Goal: Task Accomplishment & Management: Use online tool/utility

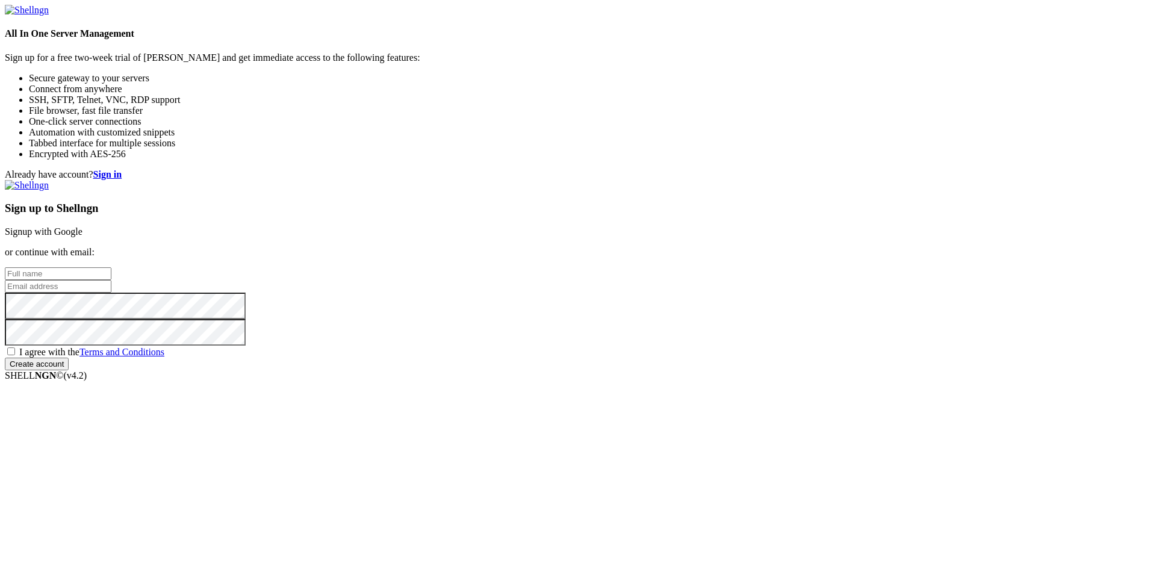
click at [82, 226] on link "Signup with Google" at bounding box center [44, 231] width 78 height 10
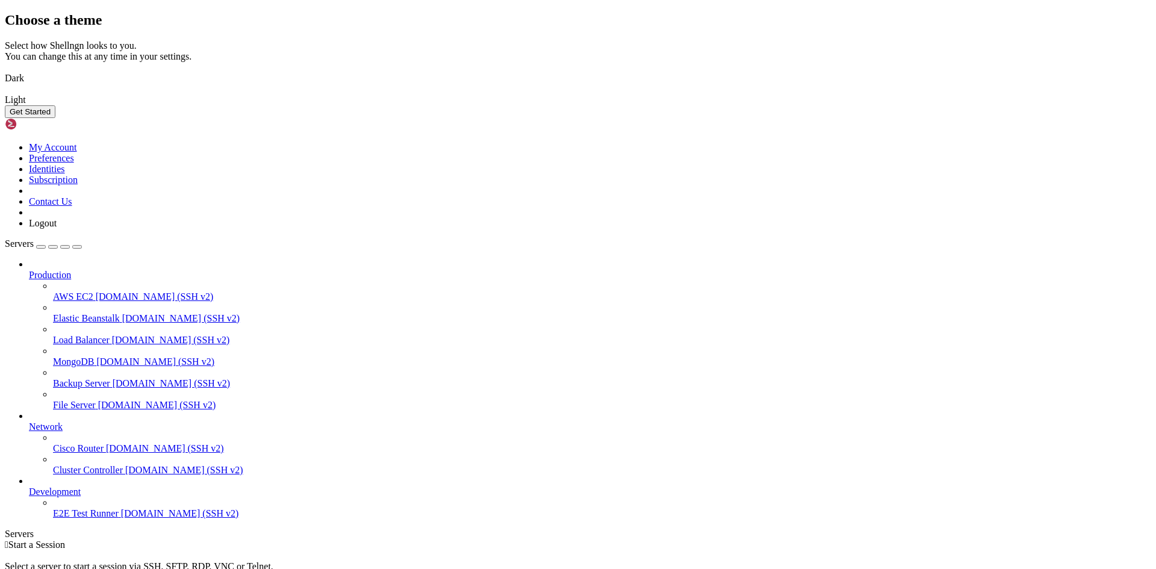
click at [5, 70] on img at bounding box center [5, 70] width 0 height 0
click at [55, 118] on button "Get Started" at bounding box center [30, 111] width 51 height 13
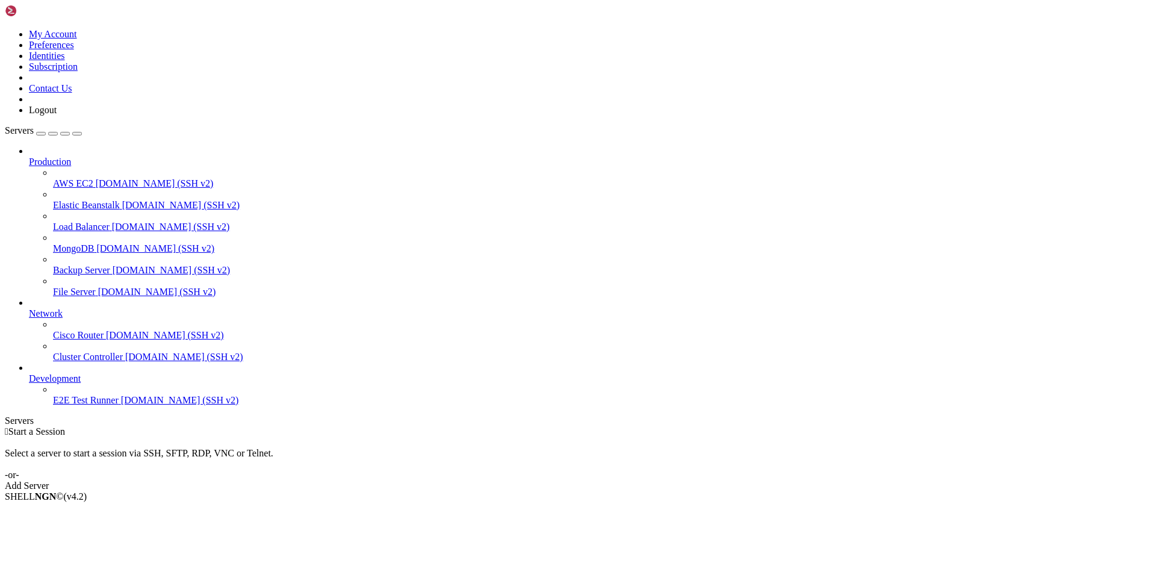
click at [96, 243] on span "[DOMAIN_NAME] (SSH v2)" at bounding box center [155, 248] width 118 height 10
click at [96, 178] on span "[DOMAIN_NAME] (SSH v2)" at bounding box center [155, 183] width 118 height 10
click at [122, 200] on span "[DOMAIN_NAME] (SSH v2)" at bounding box center [181, 205] width 118 height 10
click at [5, 29] on icon at bounding box center [5, 29] width 0 height 0
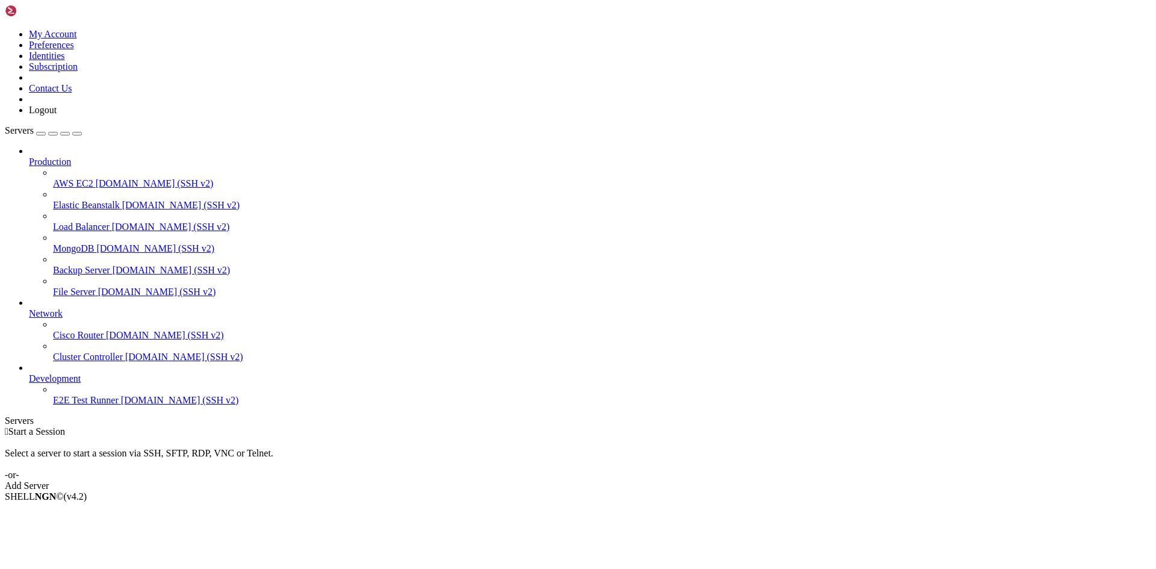
click at [77, 134] on icon "button" at bounding box center [77, 134] width 0 height 0
click at [5, 415] on div "Servers" at bounding box center [578, 420] width 1147 height 11
click at [41, 134] on div "button" at bounding box center [41, 134] width 0 height 0
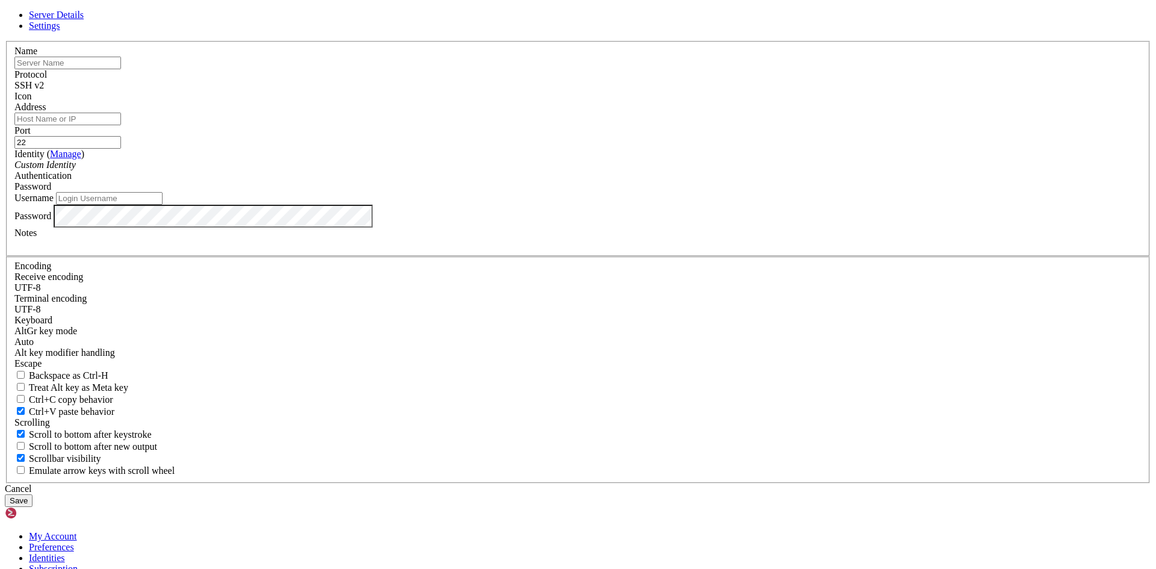
click at [5, 41] on icon at bounding box center [5, 41] width 0 height 0
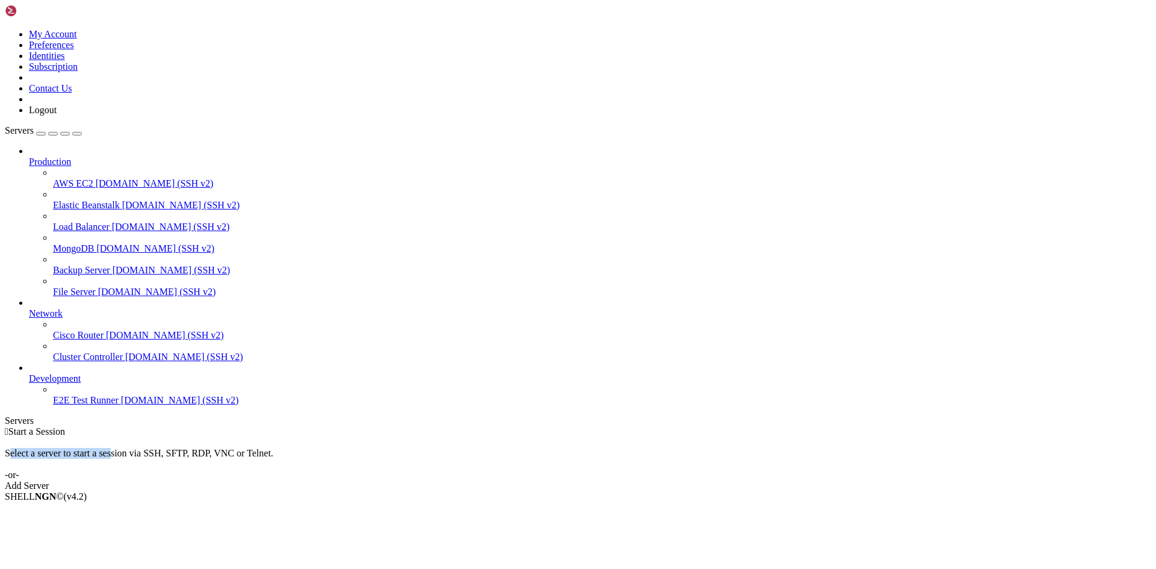
drag, startPoint x: 482, startPoint y: 162, endPoint x: 630, endPoint y: 155, distance: 147.7
click at [630, 437] on div "Select a server to start a session via SSH, SFTP, RDP, VNC or Telnet. -or-" at bounding box center [578, 458] width 1147 height 43
click at [818, 426] on div " Start a Session Select a server to start a session via SSH, SFTP, RDP, VNC or…" at bounding box center [578, 458] width 1147 height 65
click at [719, 437] on div "Select a server to start a session via SSH, SFTP, RDP, VNC or Telnet. -or-" at bounding box center [578, 458] width 1147 height 43
click at [673, 426] on div " Start a Session Select a server to start a session via SSH, SFTP, RDP, VNC or…" at bounding box center [578, 458] width 1147 height 65
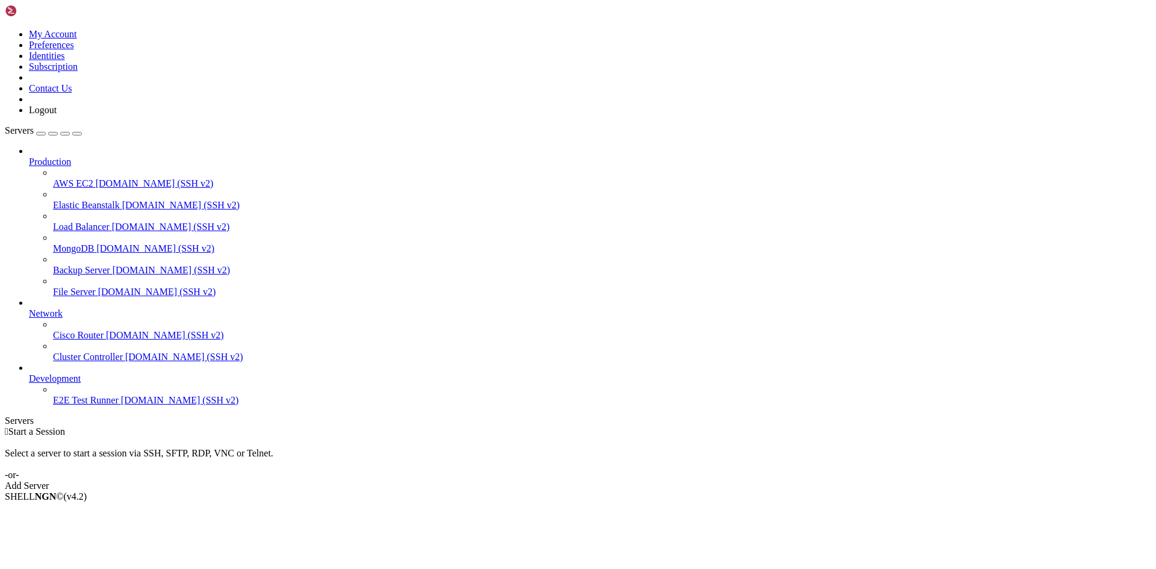
drag, startPoint x: 593, startPoint y: 119, endPoint x: 764, endPoint y: 109, distance: 171.3
click at [753, 426] on div " Start a Session" at bounding box center [578, 431] width 1147 height 11
click at [889, 426] on div " Start a Session Select a server to start a session via SSH, SFTP, RDP, VNC or…" at bounding box center [578, 458] width 1147 height 65
click at [51, 14] on img at bounding box center [39, 11] width 69 height 12
click at [644, 481] on link "Add Server" at bounding box center [578, 486] width 1147 height 11
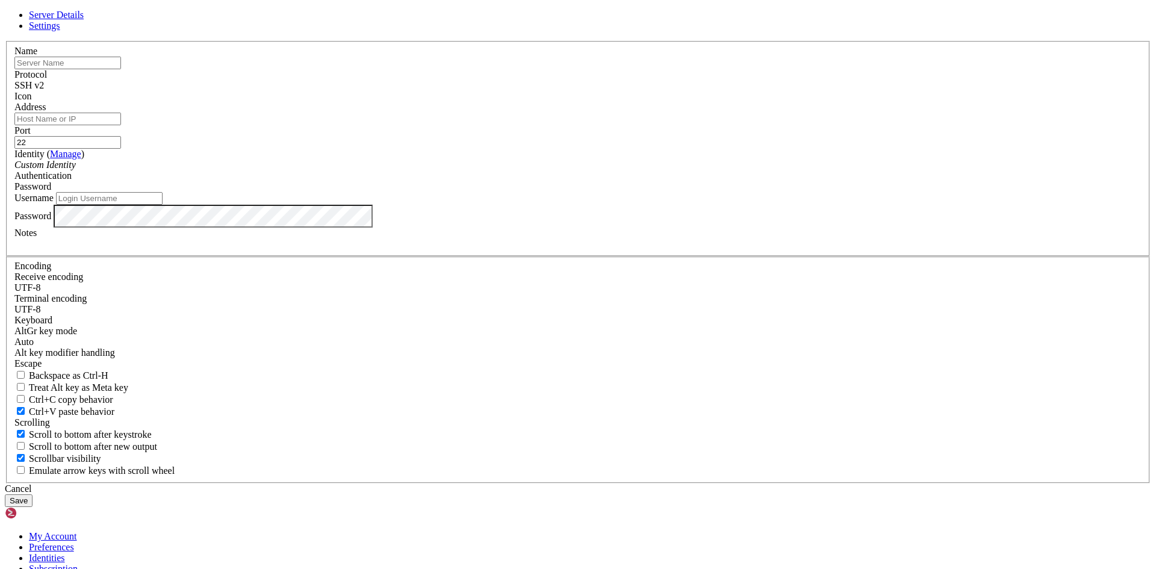
click at [121, 69] on input "text" at bounding box center [67, 63] width 107 height 13
type input "Azure"
click at [121, 125] on input "Address" at bounding box center [67, 119] width 107 height 13
paste input "[TECHNICAL_ID]"
click at [121, 125] on input "[TECHNICAL_ID]" at bounding box center [67, 119] width 107 height 13
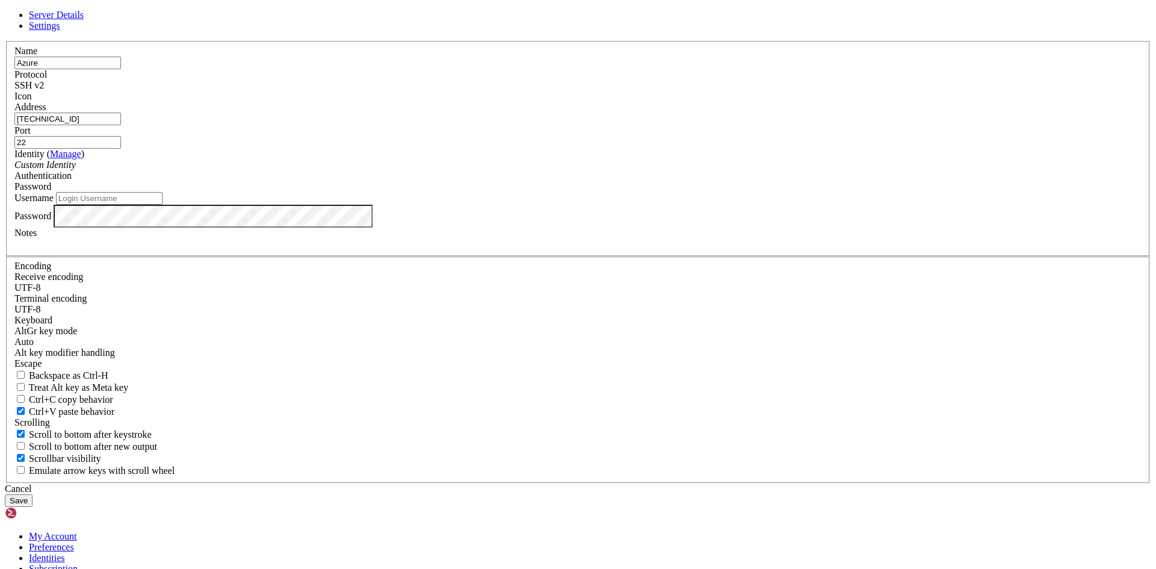
type input "[TECHNICAL_ID]"
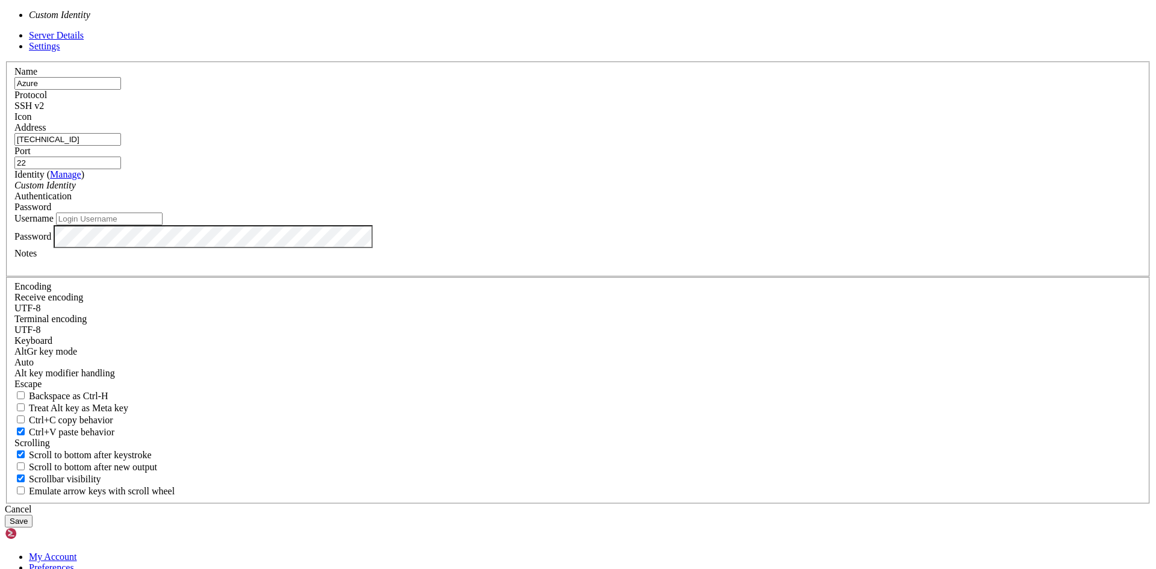
click at [584, 191] on div "Custom Identity" at bounding box center [577, 185] width 1127 height 11
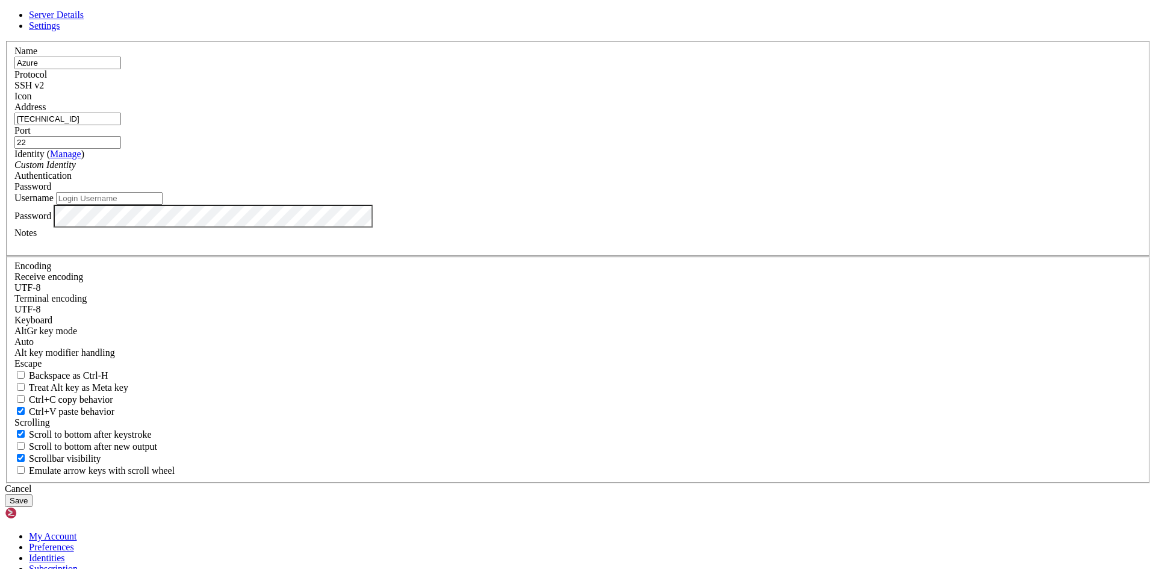
click at [584, 170] on div "Custom Identity" at bounding box center [577, 165] width 1127 height 11
click at [163, 205] on input "Username" at bounding box center [109, 198] width 107 height 13
type input "[PERSON_NAME]"
click at [33, 494] on button "Save" at bounding box center [19, 500] width 28 height 13
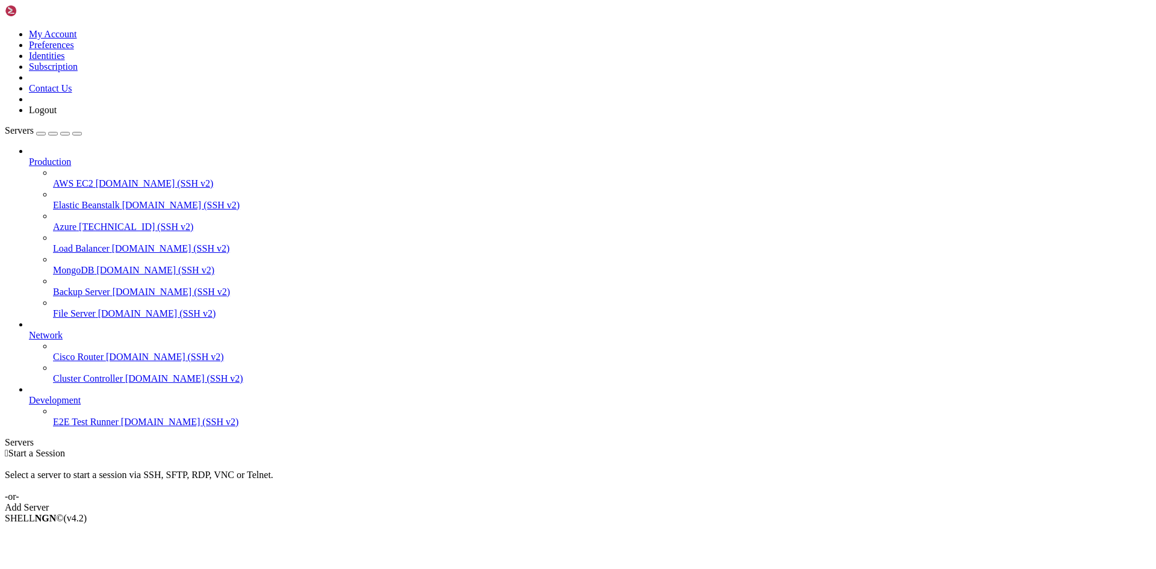
click at [89, 222] on span "[TECHNICAL_ID] (SSH v2)" at bounding box center [136, 227] width 114 height 10
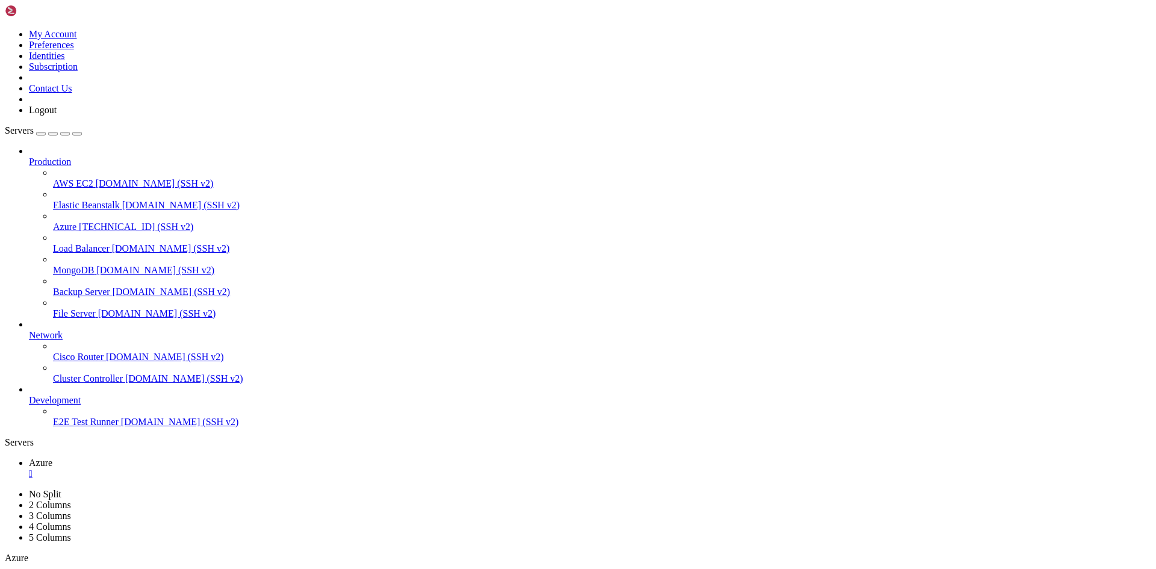
click at [89, 222] on span "[TECHNICAL_ID] (SSH v2)" at bounding box center [136, 227] width 114 height 10
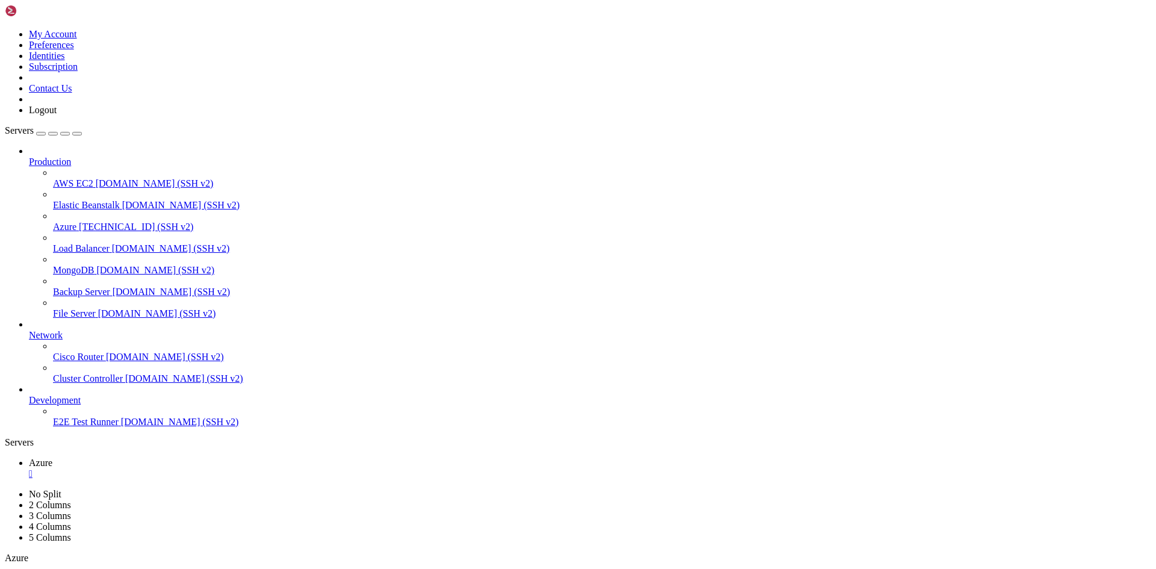
click at [117, 502] on div at bounding box center [578, 284] width 1156 height 569
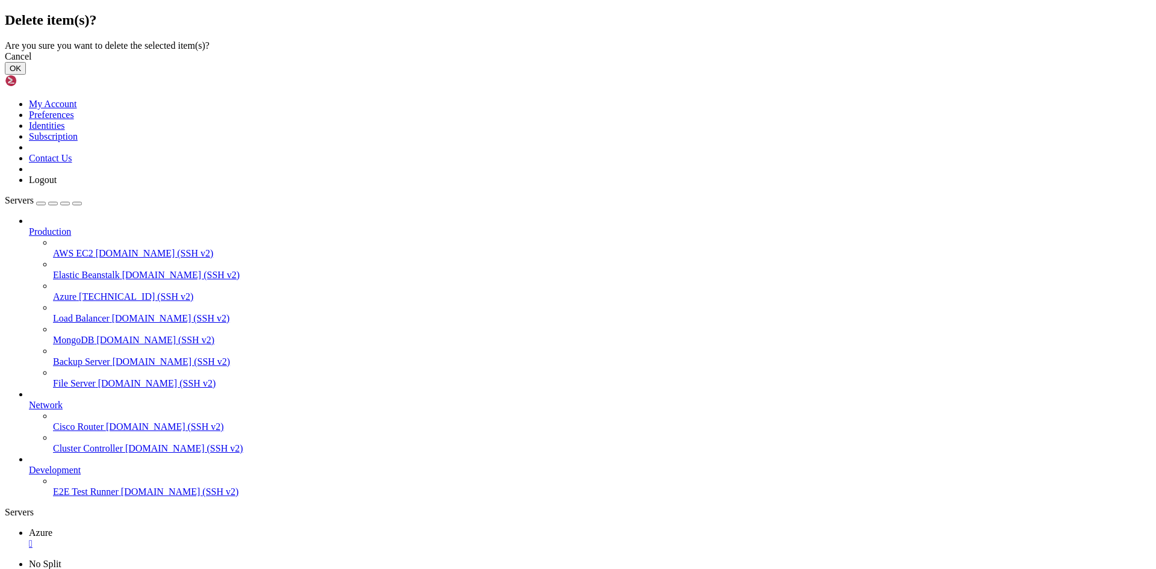
click at [26, 75] on button "OK" at bounding box center [15, 68] width 21 height 13
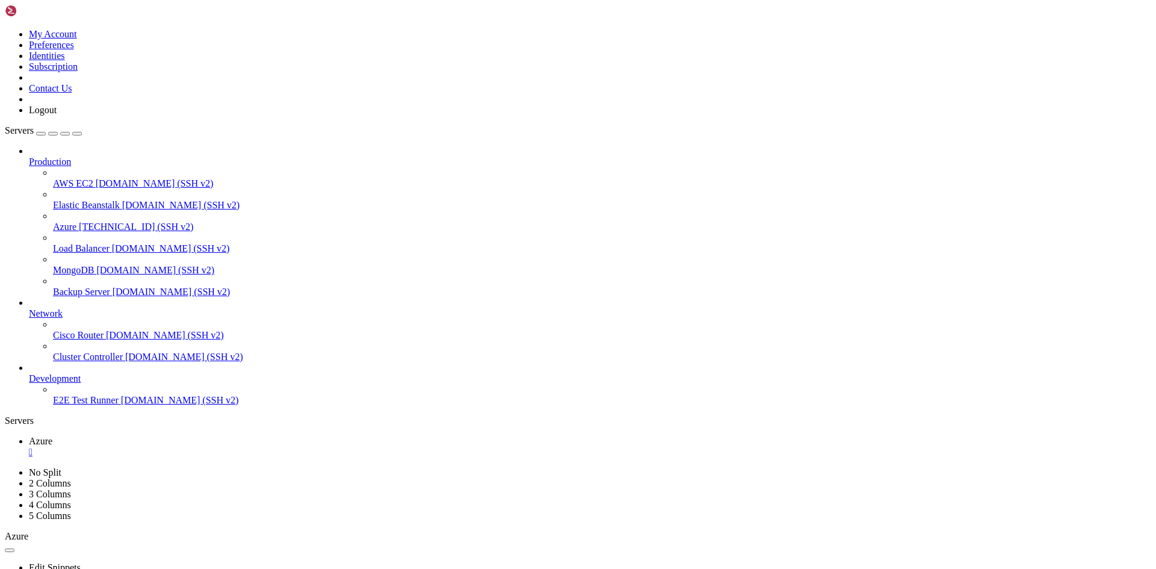
click at [41, 134] on div "button" at bounding box center [41, 134] width 0 height 0
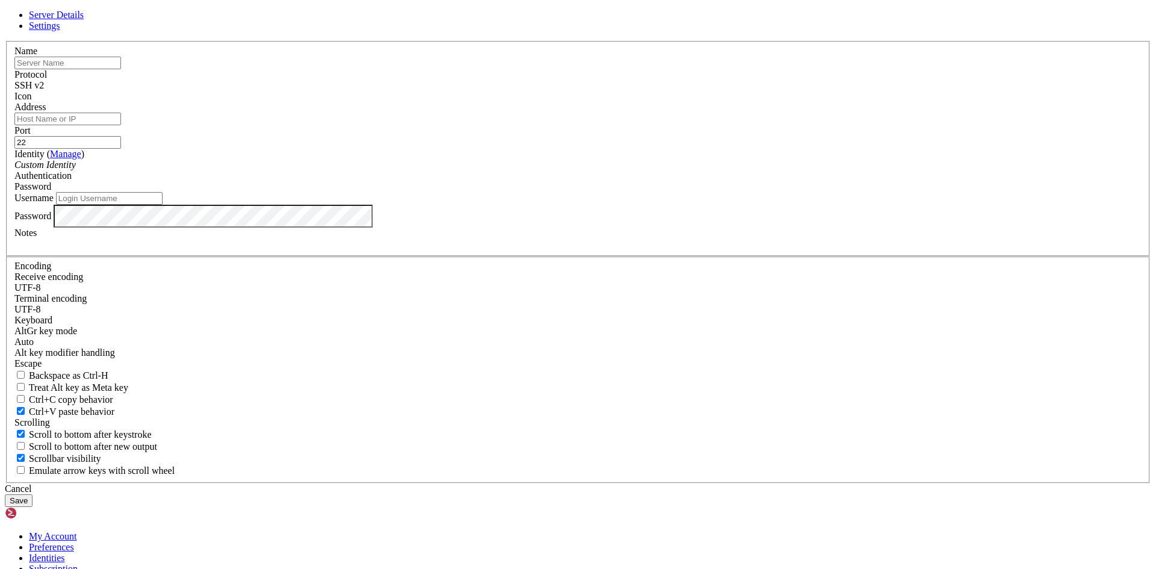
drag, startPoint x: 456, startPoint y: 157, endPoint x: 465, endPoint y: 173, distance: 18.6
click at [37, 56] on label "Name" at bounding box center [25, 51] width 23 height 10
drag, startPoint x: 465, startPoint y: 173, endPoint x: 475, endPoint y: 167, distance: 10.5
click at [121, 69] on input "text" at bounding box center [67, 63] width 107 height 13
type input "Azure"
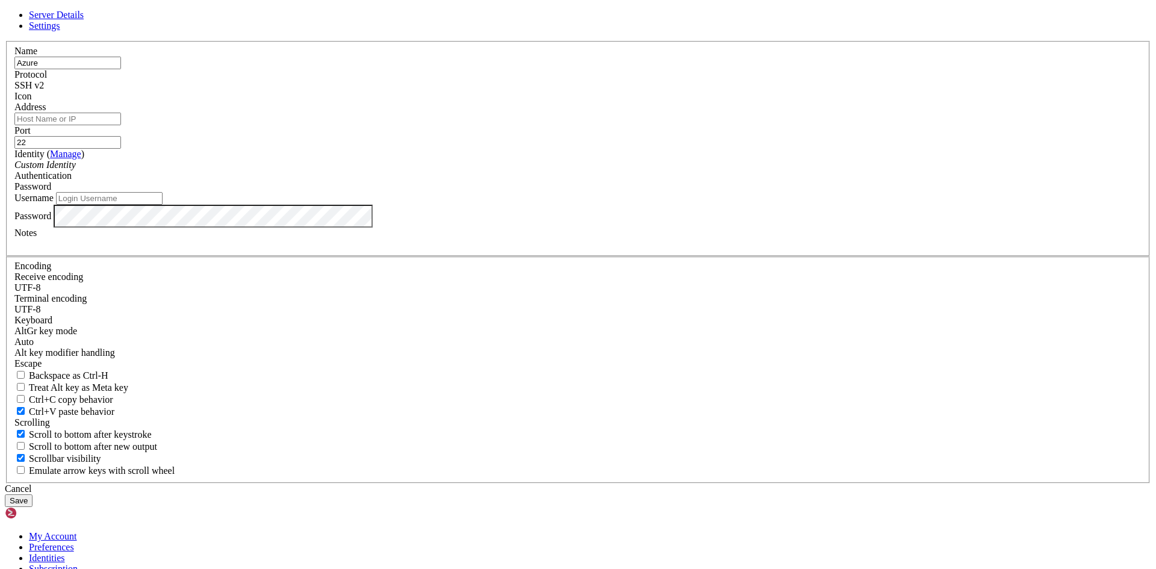
click at [121, 125] on input "Address" at bounding box center [67, 119] width 107 height 13
paste input "[TECHNICAL_ID]"
type input "[TECHNICAL_ID]"
click at [121, 149] on input "22" at bounding box center [67, 142] width 107 height 13
click at [542, 170] on div "Custom Identity" at bounding box center [577, 165] width 1127 height 11
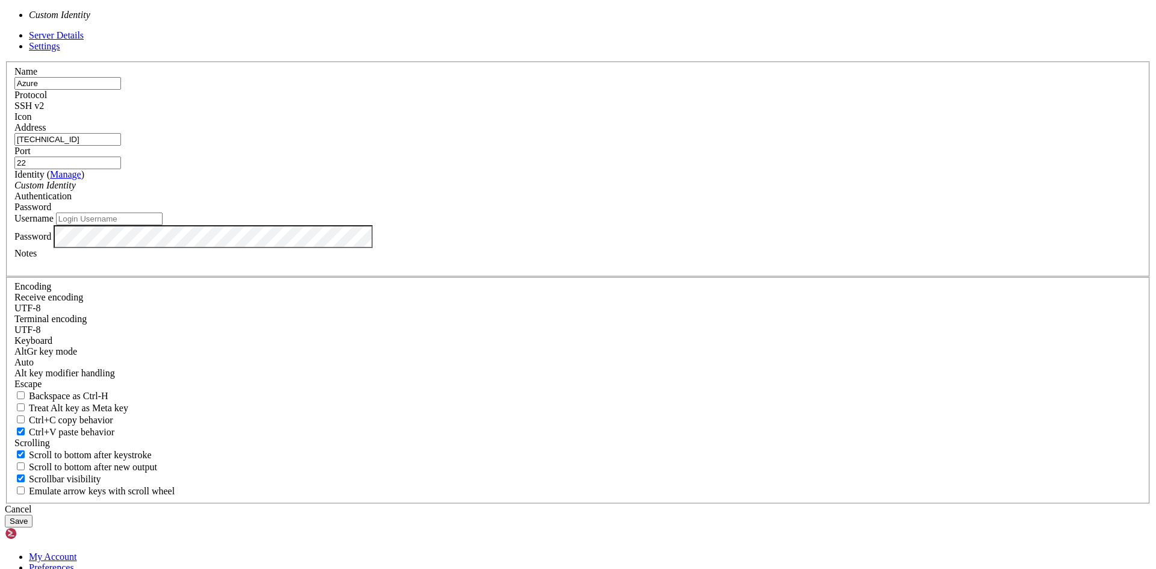
click at [542, 191] on div "Custom Identity" at bounding box center [577, 185] width 1127 height 11
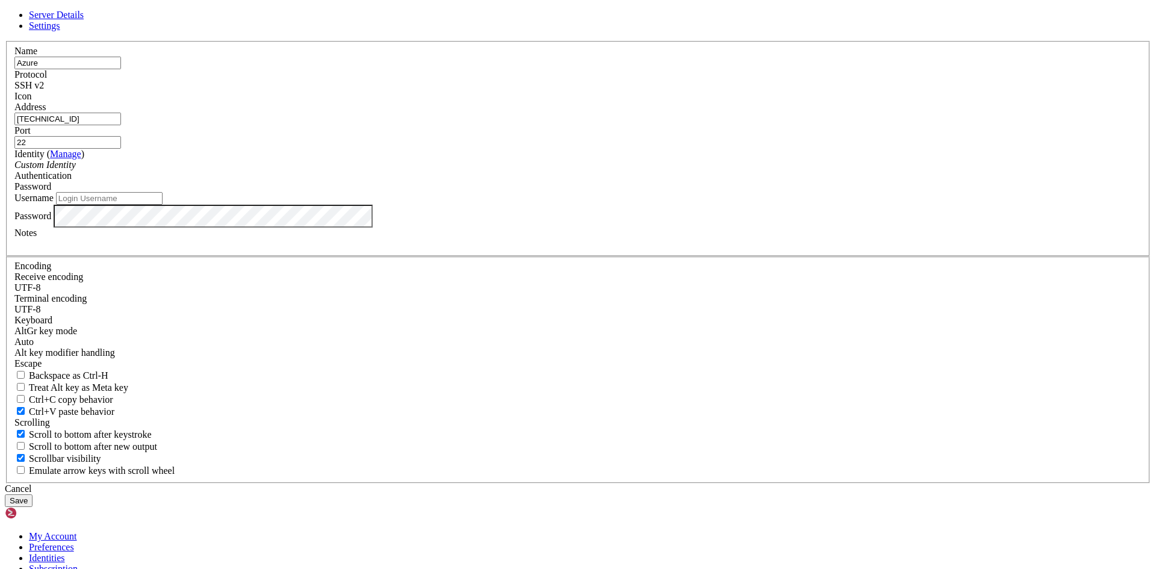
click at [163, 205] on input "Username" at bounding box center [109, 198] width 107 height 13
type input "[PERSON_NAME]"
click at [5, 494] on button "Save" at bounding box center [19, 500] width 28 height 13
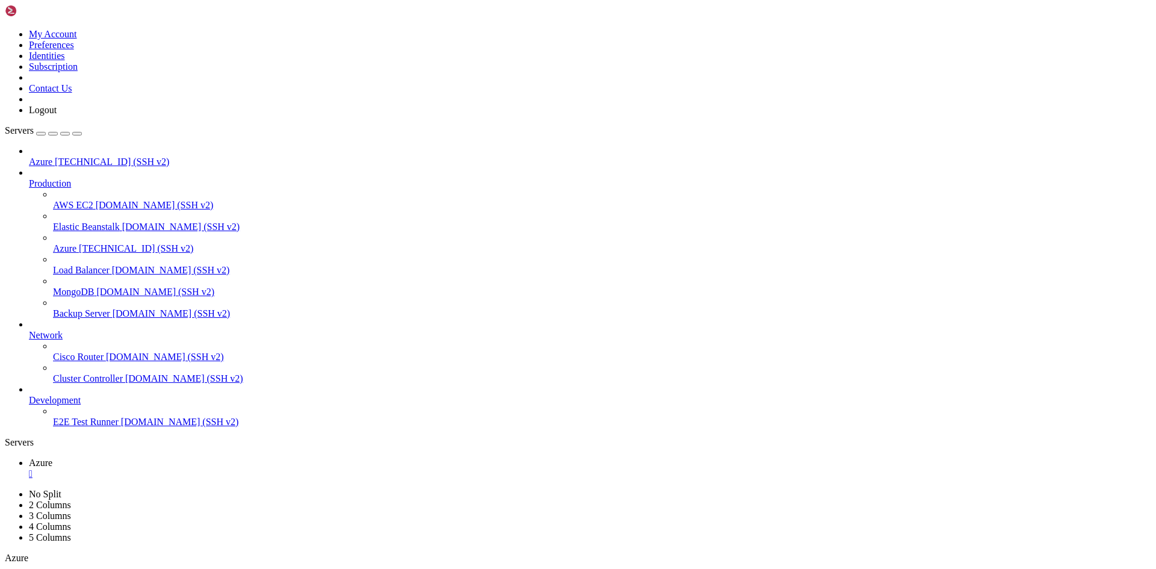
click at [94, 157] on span "[TECHNICAL_ID] (SSH v2)" at bounding box center [112, 162] width 114 height 10
click at [268, 490] on div "" at bounding box center [590, 495] width 1122 height 11
click at [201, 468] on div "" at bounding box center [590, 473] width 1122 height 11
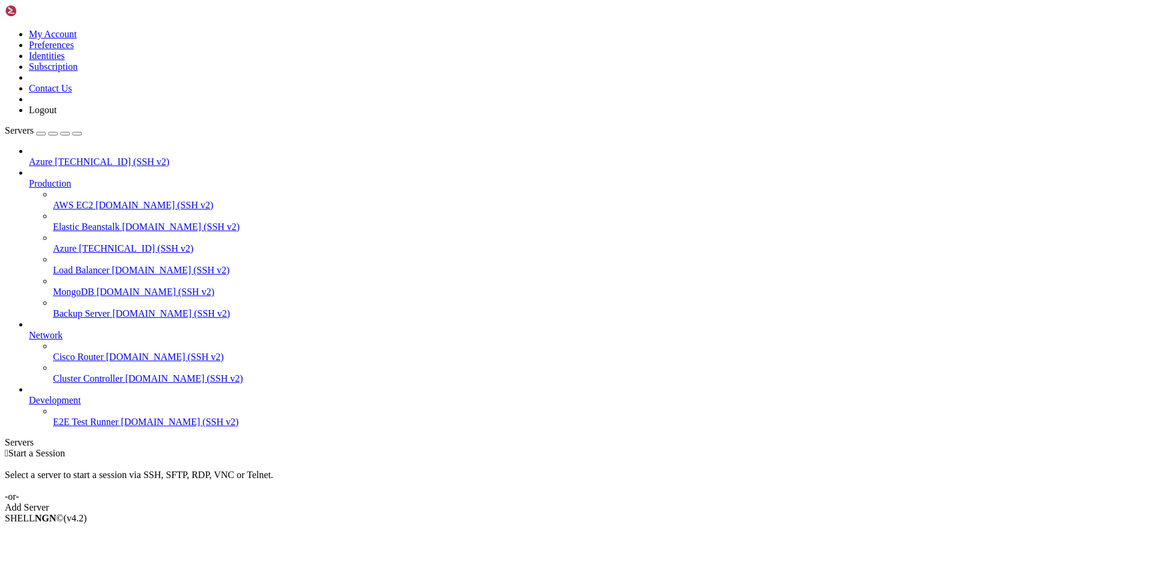
click at [52, 157] on span "Azure" at bounding box center [40, 162] width 23 height 10
